Goal: Task Accomplishment & Management: Complete application form

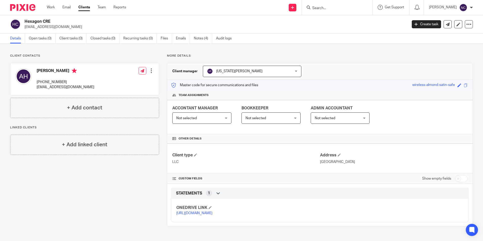
click at [324, 7] on input "Search" at bounding box center [333, 8] width 45 height 5
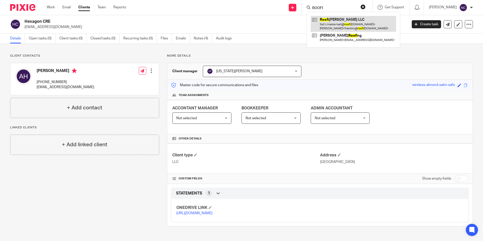
type input "ROOFI"
click at [324, 26] on link at bounding box center [352, 24] width 85 height 16
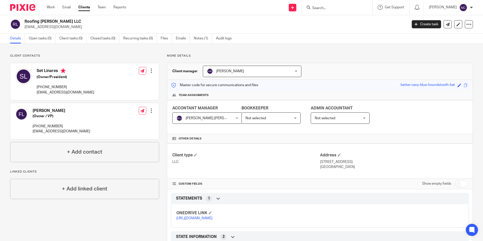
click at [212, 220] on link "https://ccfstaxes-my.sharepoint.com/:f:/g/personal/angie_ccfsbookkeeping_com/Ej…" at bounding box center [194, 218] width 36 height 4
click at [321, 10] on input "Search" at bounding box center [333, 8] width 45 height 5
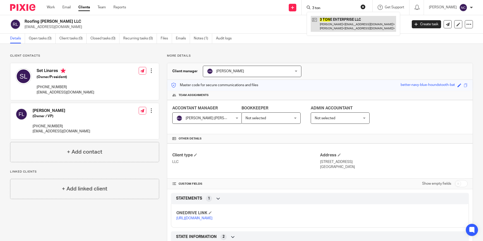
type input "3 ton"
click at [339, 26] on link at bounding box center [352, 24] width 85 height 16
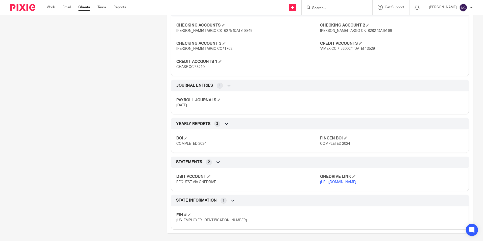
scroll to position [221, 0]
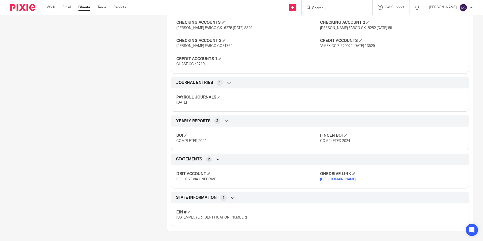
click at [346, 177] on link "[URL][DOMAIN_NAME]" at bounding box center [338, 179] width 36 height 4
click at [83, 8] on link "Clients" at bounding box center [84, 7] width 12 height 5
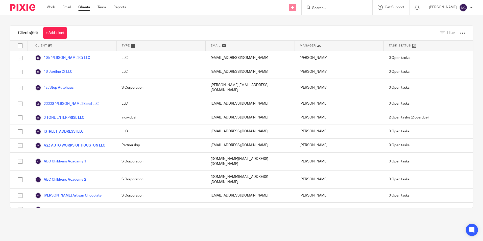
click at [292, 8] on link at bounding box center [293, 8] width 8 height 8
click at [290, 39] on link "Add client" at bounding box center [290, 38] width 35 height 7
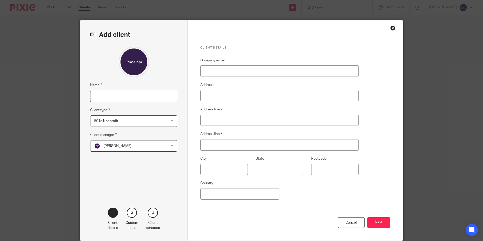
click at [121, 98] on input "Name" at bounding box center [133, 96] width 87 height 11
type input "One For All Barbershop"
click at [117, 122] on span "501c Nonprofit" at bounding box center [127, 121] width 66 height 11
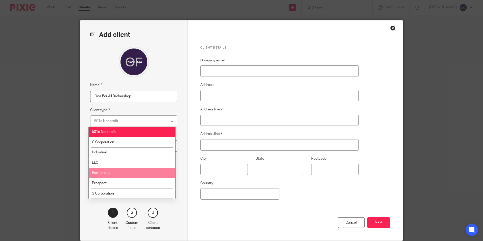
click at [127, 172] on li "Partnership" at bounding box center [132, 173] width 87 height 10
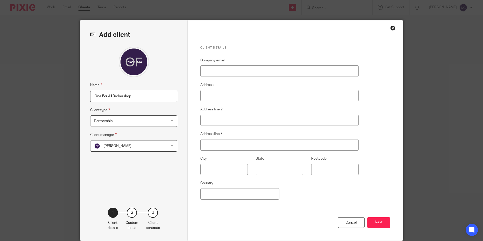
click at [137, 123] on span "Partnership" at bounding box center [127, 121] width 66 height 11
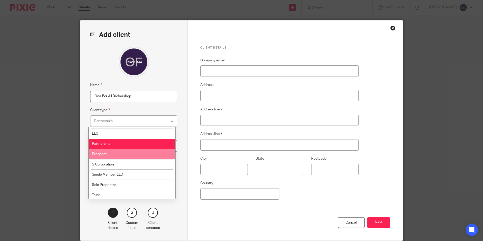
scroll to position [30, 0]
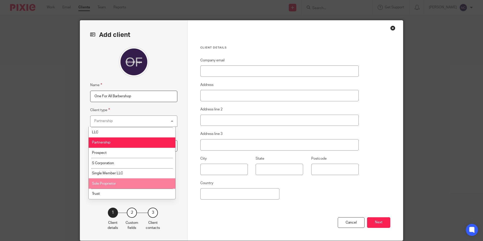
click at [129, 183] on li "Sole Proprietor" at bounding box center [132, 183] width 87 height 10
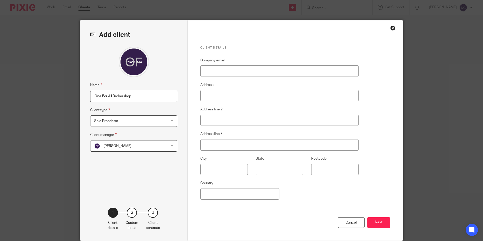
click at [146, 148] on span "[PERSON_NAME]" at bounding box center [127, 145] width 66 height 11
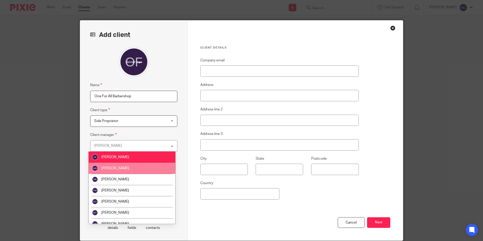
click at [139, 170] on li "[PERSON_NAME]" at bounding box center [132, 168] width 87 height 11
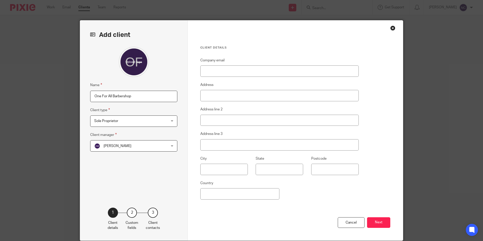
click at [185, 178] on div "Add client Name One For All Barbershop Client type Sole Proprietor Sole Proprie…" at bounding box center [134, 130] width 108 height 220
click at [275, 70] on input "Company email" at bounding box center [279, 70] width 158 height 11
type input "[EMAIL_ADDRESS][DOMAIN_NAME]"
click at [264, 93] on input "Address" at bounding box center [279, 95] width 158 height 11
type input "14300 Northwest FWY"
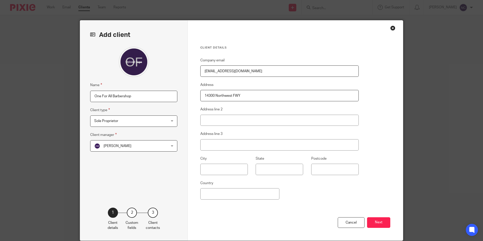
click at [369, 92] on div "Client details Company email [EMAIL_ADDRESS][DOMAIN_NAME] Address [GEOGRAPHIC_D…" at bounding box center [295, 130] width 215 height 220
drag, startPoint x: 218, startPoint y: 170, endPoint x: 214, endPoint y: 169, distance: 4.3
click at [217, 169] on input "text" at bounding box center [223, 169] width 47 height 11
type input "[GEOGRAPHIC_DATA]"
click at [289, 166] on input "State" at bounding box center [278, 169] width 47 height 11
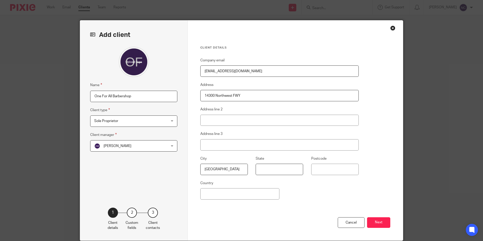
type input "[GEOGRAPHIC_DATA]"
type input "77040"
click at [322, 196] on div "Company email [EMAIL_ADDRESS][DOMAIN_NAME] Address [GEOGRAPHIC_DATA] Address li…" at bounding box center [279, 137] width 158 height 160
click at [265, 195] on input "Country" at bounding box center [239, 193] width 79 height 11
type input "[GEOGRAPHIC_DATA]"
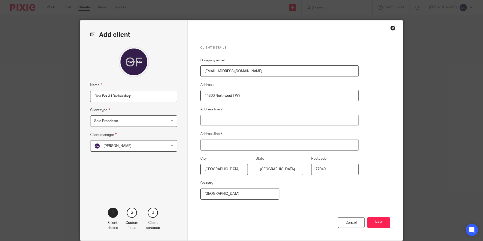
drag, startPoint x: 318, startPoint y: 209, endPoint x: 392, endPoint y: 214, distance: 74.1
click at [319, 217] on div "Cancel Next" at bounding box center [295, 228] width 190 height 23
click at [380, 222] on button "Next" at bounding box center [378, 222] width 23 height 11
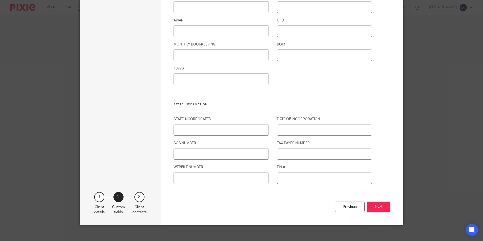
scroll to position [745, 0]
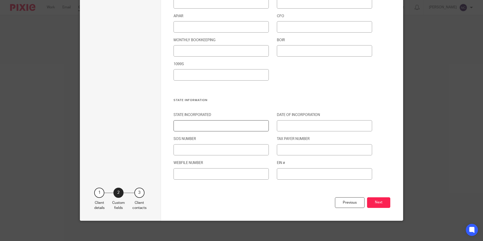
click at [210, 128] on input "STATE INCORPORATED" at bounding box center [220, 125] width 95 height 11
type input "[GEOGRAPHIC_DATA]"
type input "OWNER"
click at [306, 127] on input "DATE OF INCORPORATION" at bounding box center [324, 125] width 95 height 11
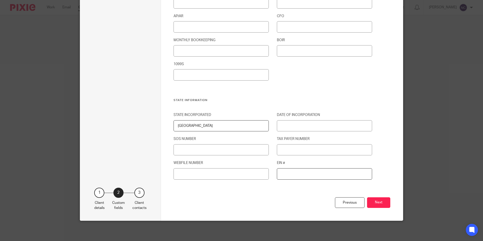
click at [294, 173] on input "EIN #" at bounding box center [324, 173] width 95 height 11
type input "[US_EMPLOYER_IDENTIFICATION_NUMBER]"
click at [380, 206] on button "Next" at bounding box center [378, 202] width 23 height 11
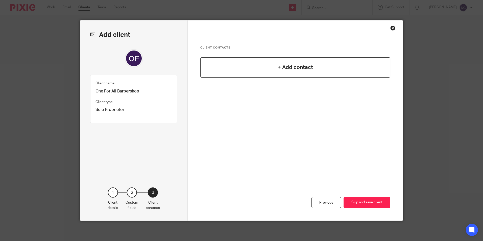
click at [291, 72] on div "+ Add contact" at bounding box center [295, 67] width 190 height 20
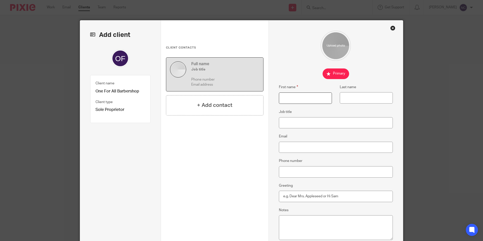
click at [303, 96] on input "First name" at bounding box center [305, 97] width 53 height 11
type input "Alexiss"
click at [350, 98] on input "Last name" at bounding box center [365, 97] width 53 height 11
type input "[PERSON_NAME]"
click at [364, 123] on input "Job title" at bounding box center [336, 122] width 114 height 11
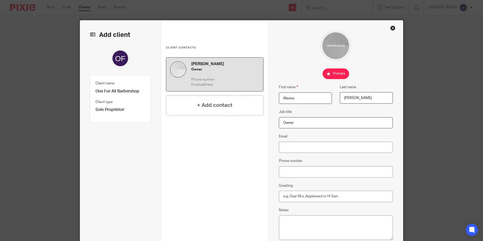
type input "Owner"
click at [353, 148] on input "Email" at bounding box center [336, 147] width 114 height 11
type input "[EMAIL_ADDRESS][DOMAIN_NAME]"
click at [353, 170] on input "Phone number" at bounding box center [336, 171] width 114 height 11
type input "[PHONE_NUMBER]"
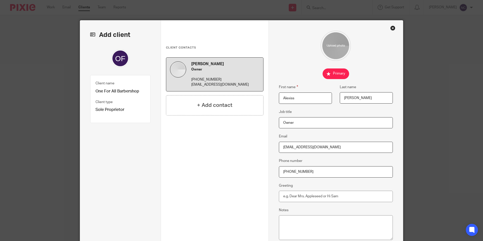
click at [351, 184] on fieldset "Greeting" at bounding box center [336, 191] width 114 height 19
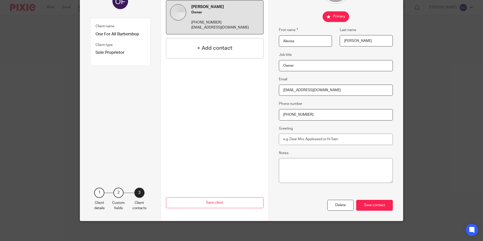
scroll to position [57, 0]
click at [380, 202] on div "Save contact" at bounding box center [374, 204] width 37 height 11
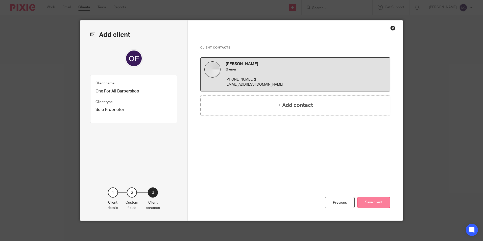
click at [371, 204] on button "Save client" at bounding box center [373, 202] width 33 height 11
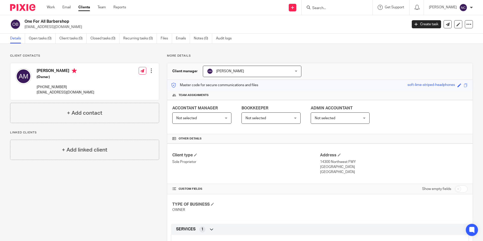
drag, startPoint x: 22, startPoint y: 20, endPoint x: 75, endPoint y: 19, distance: 52.8
click at [75, 19] on div "One For All Barbershop oneforallbarbershop@gmail.com" at bounding box center [207, 24] width 394 height 11
copy div "One For All Barbershop"
click at [459, 192] on input "checkbox" at bounding box center [460, 188] width 13 height 7
checkbox input "true"
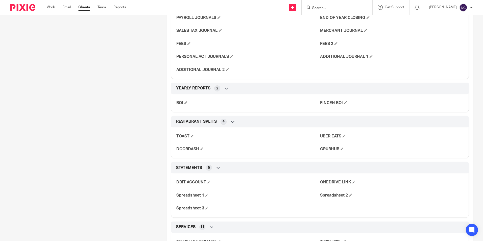
scroll to position [404, 0]
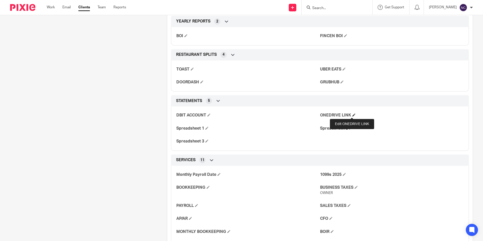
click at [352, 115] on span at bounding box center [353, 114] width 3 height 3
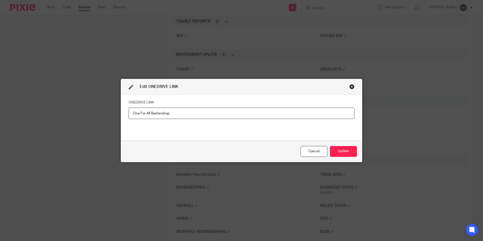
type input "One For All Barbershop"
click at [351, 87] on div "Close this dialog window" at bounding box center [351, 86] width 5 height 5
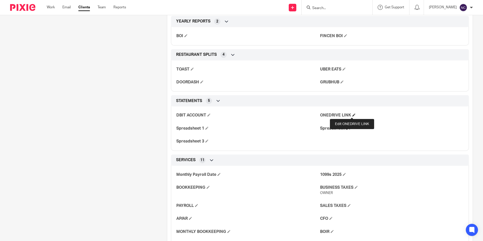
click at [352, 115] on span at bounding box center [353, 114] width 3 height 3
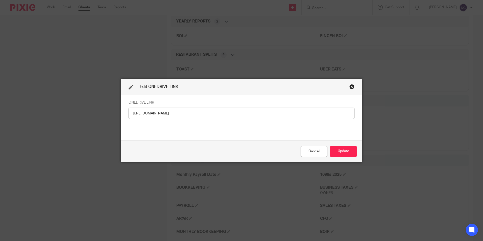
scroll to position [0, 23]
type input "https://ccfstaxes-my.sharepoint.com/:f:/g/personal/angie_ccfsbookkeeping_com/Et…"
click at [346, 152] on button "Update" at bounding box center [343, 151] width 27 height 11
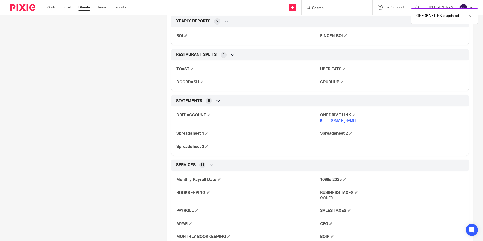
click at [342, 122] on link "https://ccfstaxes-my.sharepoint.com/:f:/g/personal/angie_ccfsbookkeeping_com/Et…" at bounding box center [338, 121] width 36 height 4
